Goal: Task Accomplishment & Management: Manage account settings

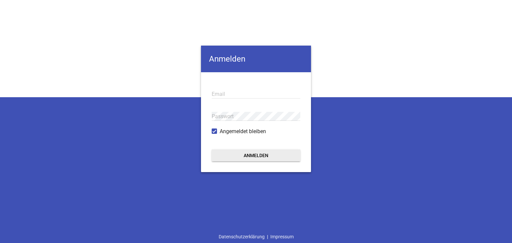
type input "[EMAIL_ADDRESS][PERSON_NAME][DOMAIN_NAME]"
click at [244, 157] on button "Anmelden" at bounding box center [256, 156] width 89 height 12
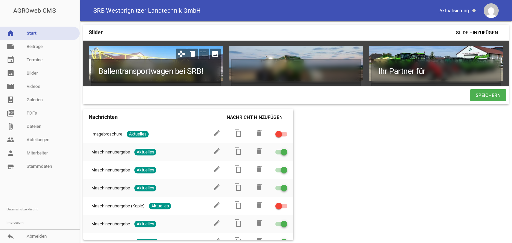
click at [175, 73] on h1 "Ballentransportwagen bei SRB!" at bounding box center [155, 71] width 129 height 24
click at [202, 70] on h1 "Ballentransportwagen bei SRB!" at bounding box center [155, 71] width 129 height 24
click at [169, 71] on h1 "Besuchen Sie" at bounding box center [155, 71] width 129 height 24
click at [183, 81] on h1 "Besuchen Sie uns auf der "MeLa" 2025 im Freigelände" at bounding box center [155, 76] width 129 height 34
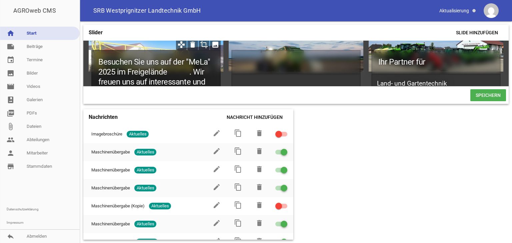
scroll to position [20, 0]
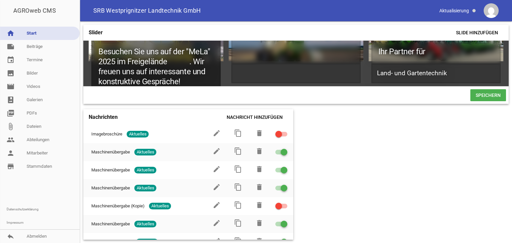
click at [170, 60] on h1 "Besuchen Sie uns auf der "MeLa" 2025 im Freigelände . Wir freuen uns auf intere…" at bounding box center [155, 67] width 129 height 54
click at [202, 63] on h1 "Besuchen Sie uns auf der "MeLa" 2025 im Freigelände A 23 . Wir freuen uns auf i…" at bounding box center [155, 67] width 129 height 54
click at [168, 62] on h1 "Besuchen Sie uns auf der "MeLa" 2025 im Freigelände A 23 . Wir freuen uns auf i…" at bounding box center [155, 67] width 129 height 54
click at [175, 62] on h1 "Besuchen Sie uns auf der "MeLa" 2025 im Freigelände A 23 . Wir freuen uns auf i…" at bounding box center [155, 67] width 129 height 54
click at [180, 60] on h1 "Besuchen Sie uns auf der "MeLa" 2025 im Freigelände A- 23 . Wir freuen uns auf …" at bounding box center [155, 67] width 129 height 54
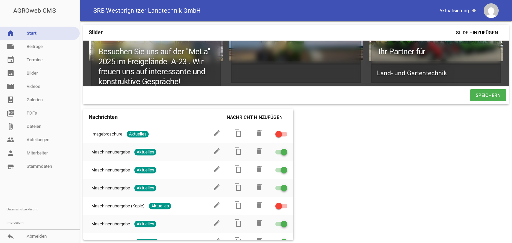
click at [477, 97] on span "Speichern" at bounding box center [488, 95] width 36 height 12
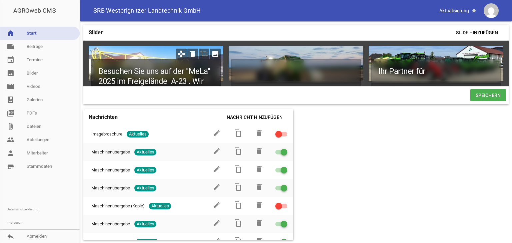
click at [192, 80] on h1 "Besuchen Sie uns auf der "MeLa" 2025 im Freigelände A-23 . Wir freuen uns auf i…" at bounding box center [155, 86] width 129 height 54
click at [187, 80] on h1 "Besuchen Sie uns auf der "MeLa" 2025 im Freigelände A-23 .Wir freuen uns auf in…" at bounding box center [155, 86] width 129 height 54
click at [190, 80] on h1 "Besuchen Sie uns auf der "MeLa" 2025 im Freigelände A-23 .Wir freuen uns auf in…" at bounding box center [155, 86] width 129 height 54
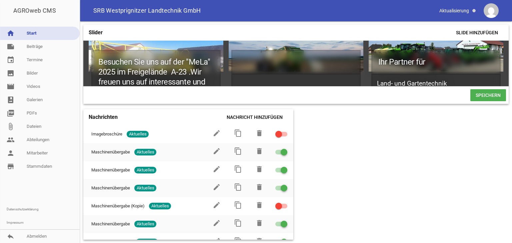
click at [476, 100] on span "Speichern" at bounding box center [488, 95] width 36 height 12
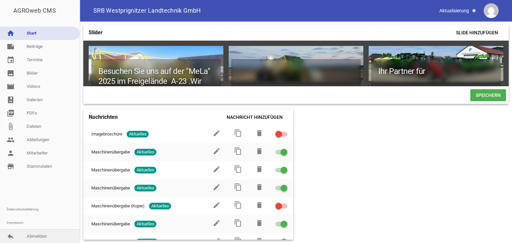
click at [33, 238] on link "reply Abmelden" at bounding box center [40, 236] width 80 height 13
